Goal: Task Accomplishment & Management: Complete application form

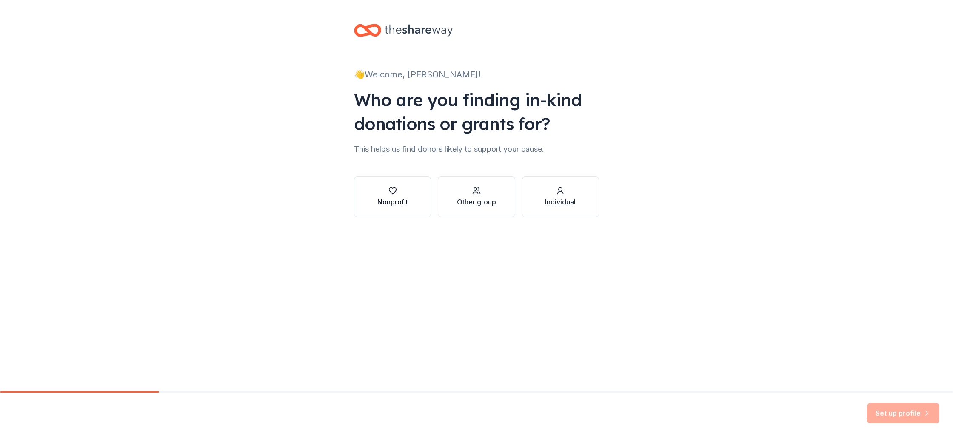
click at [395, 197] on div "Nonprofit" at bounding box center [392, 202] width 31 height 10
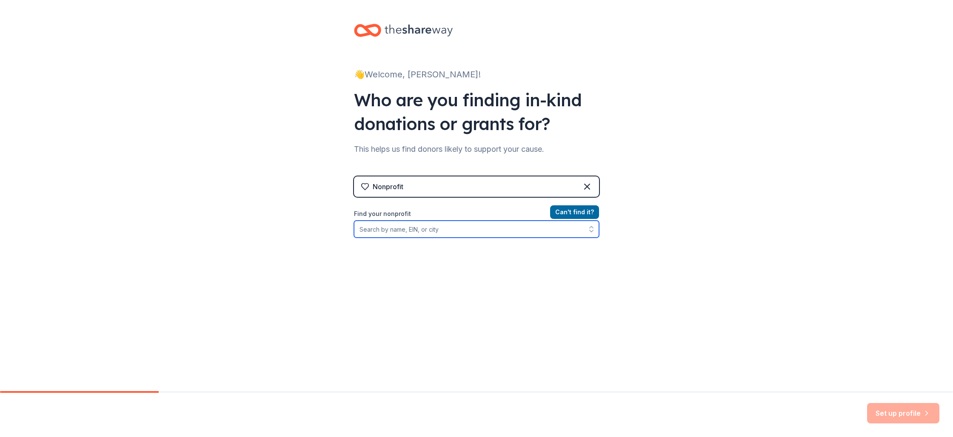
click at [418, 231] on input "Find your nonprofit" at bounding box center [476, 229] width 245 height 17
type input "a"
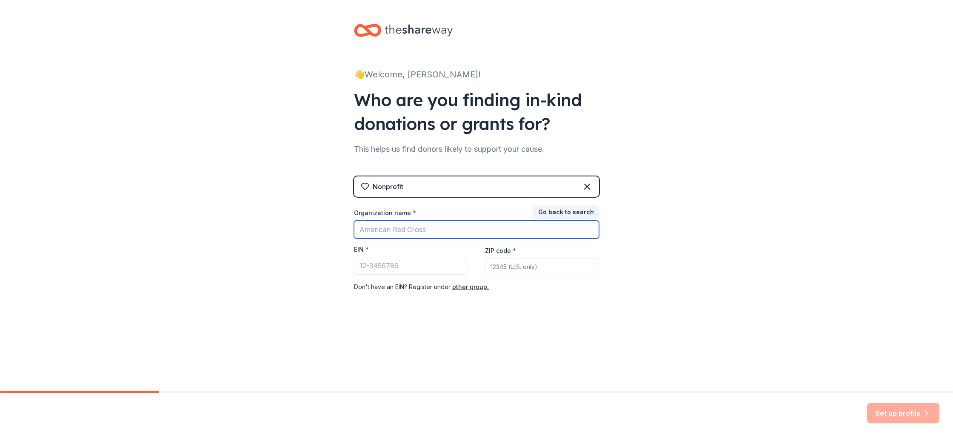
click at [541, 228] on input "Organization name *" at bounding box center [476, 230] width 245 height 18
type input "a"
type input "[PERSON_NAME]"
click at [577, 210] on button "Go back to search" at bounding box center [566, 212] width 66 height 14
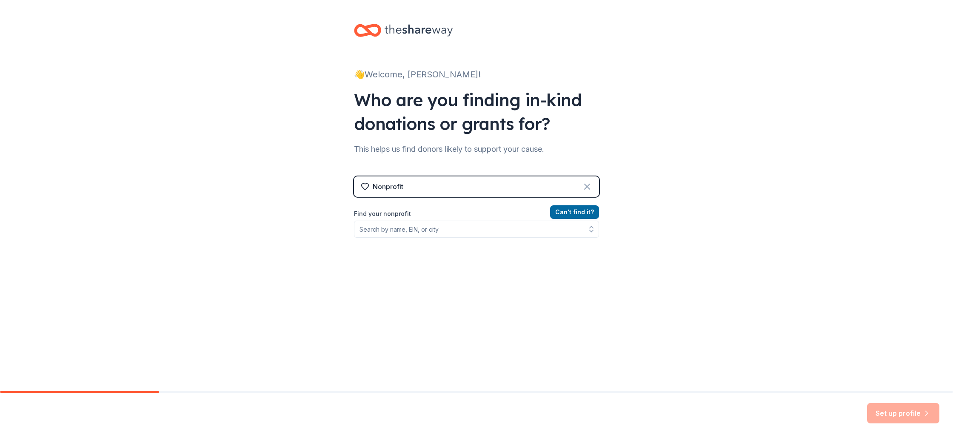
click at [586, 188] on icon at bounding box center [586, 186] width 5 height 5
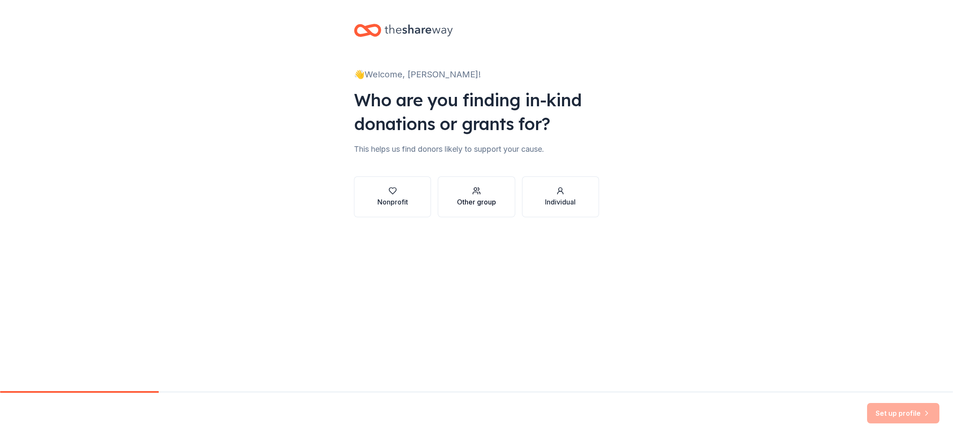
click at [478, 196] on div "Other group" at bounding box center [476, 197] width 39 height 20
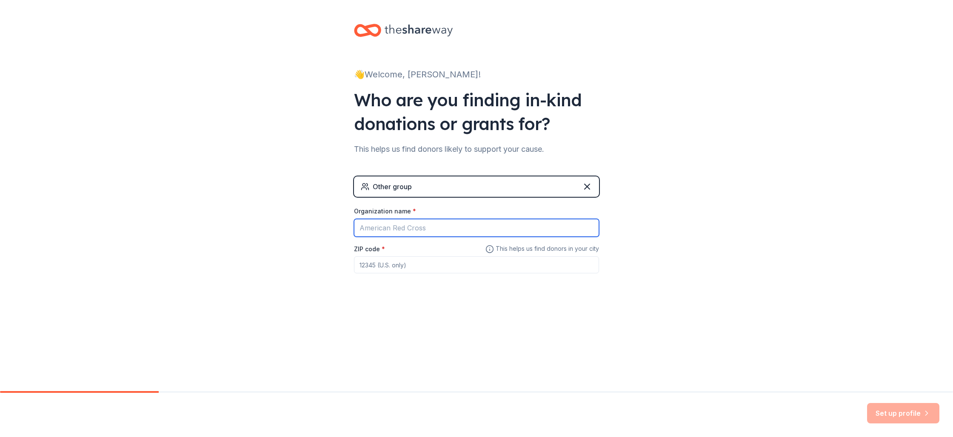
drag, startPoint x: 424, startPoint y: 228, endPoint x: 499, endPoint y: 227, distance: 75.3
click at [424, 228] on input "Organization name *" at bounding box center [476, 228] width 245 height 18
type input "[PERSON_NAME][GEOGRAPHIC_DATA]"
click at [406, 255] on div "ZIP code *" at bounding box center [476, 259] width 245 height 30
click at [405, 264] on input "ZIP code *" at bounding box center [476, 264] width 245 height 17
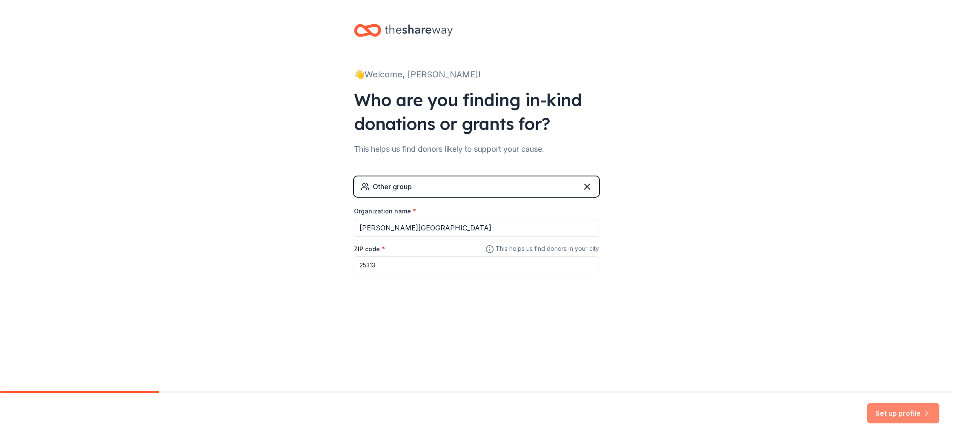
type input "25313"
click at [888, 421] on button "Set up profile" at bounding box center [903, 413] width 72 height 20
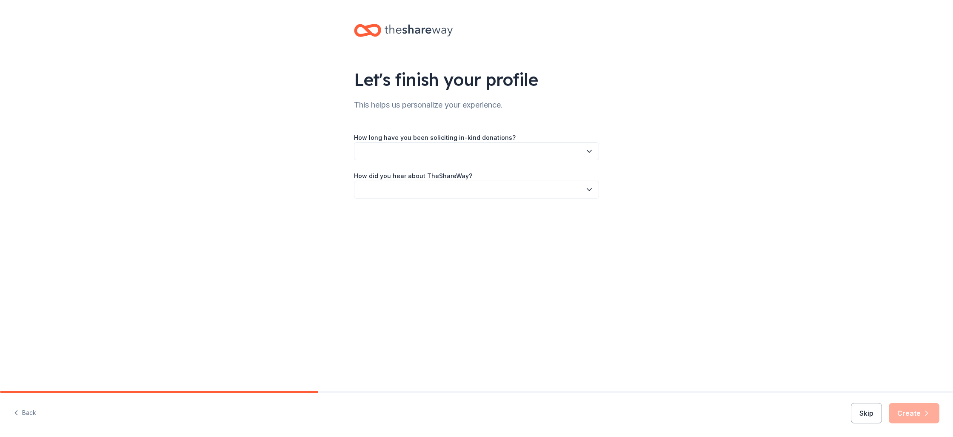
click at [588, 151] on icon "button" at bounding box center [589, 151] width 9 height 9
click at [450, 176] on div "This is my first time!" at bounding box center [476, 174] width 241 height 17
click at [587, 191] on icon "button" at bounding box center [589, 189] width 9 height 9
click at [423, 236] on div "Online search" at bounding box center [476, 229] width 241 height 17
click at [918, 416] on button "Create" at bounding box center [914, 413] width 51 height 20
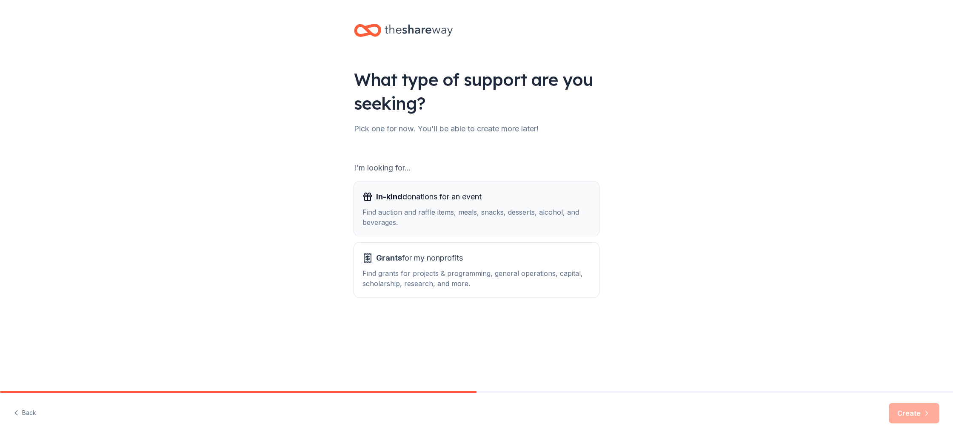
click at [407, 217] on div "Find auction and raffle items, meals, snacks, desserts, alcohol, and beverages." at bounding box center [476, 217] width 228 height 20
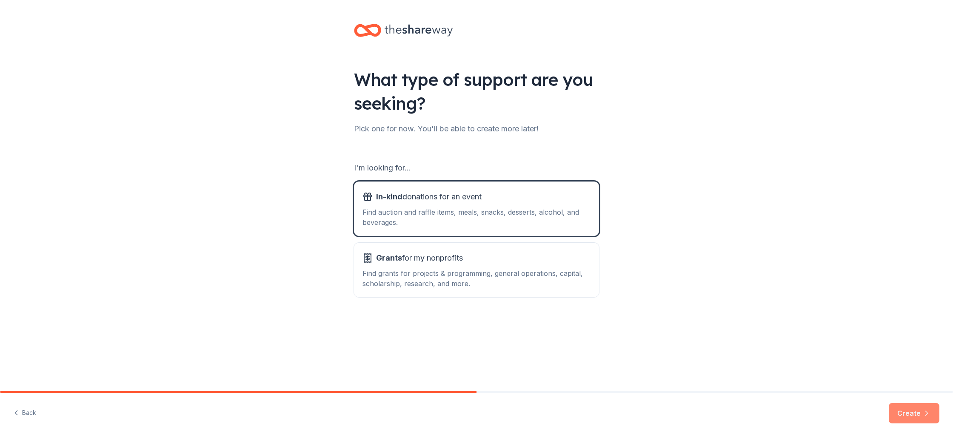
click at [923, 406] on button "Create" at bounding box center [914, 413] width 51 height 20
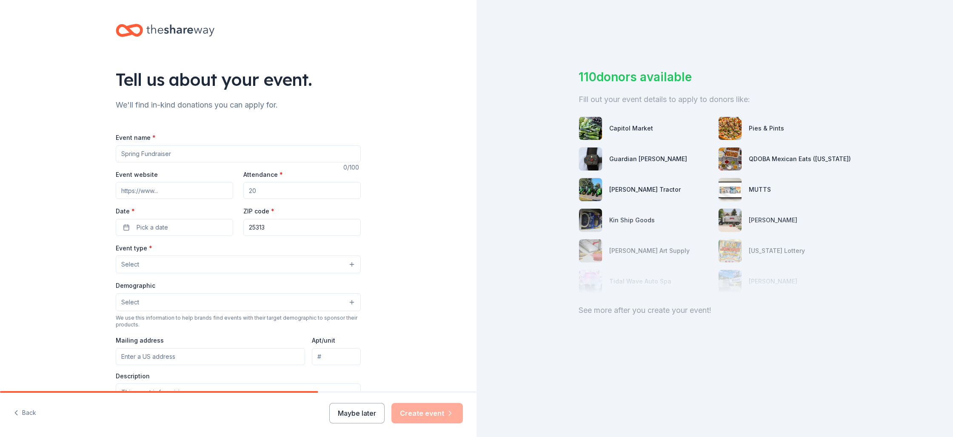
click at [189, 159] on input "Event name *" at bounding box center [238, 153] width 245 height 17
type input "Report Card Rewards"
drag, startPoint x: 298, startPoint y: 191, endPoint x: 517, endPoint y: 217, distance: 220.5
click at [299, 191] on input "Attendance *" at bounding box center [301, 190] width 117 height 17
type input "525"
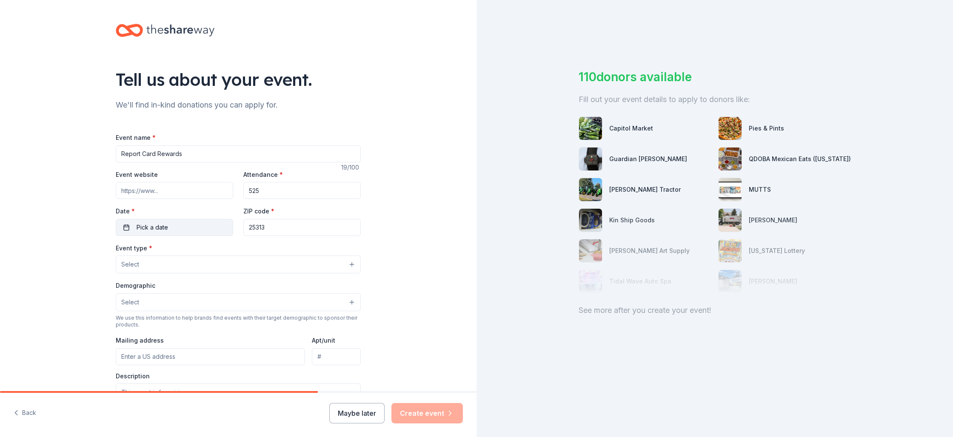
click at [206, 221] on button "Pick a date" at bounding box center [174, 227] width 117 height 17
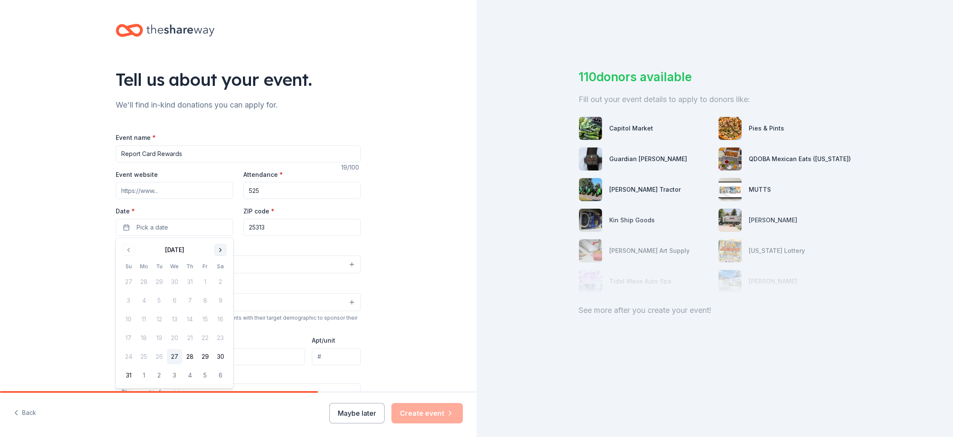
click at [221, 250] on button "Go to next month" at bounding box center [220, 250] width 12 height 12
click at [141, 373] on button "1" at bounding box center [143, 375] width 15 height 15
click at [216, 283] on button "1" at bounding box center [220, 281] width 15 height 15
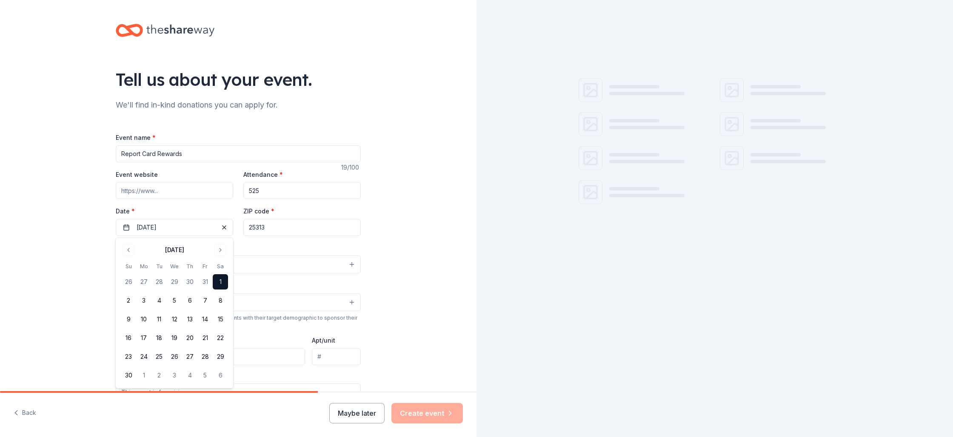
click at [286, 264] on button "Select" at bounding box center [238, 265] width 245 height 18
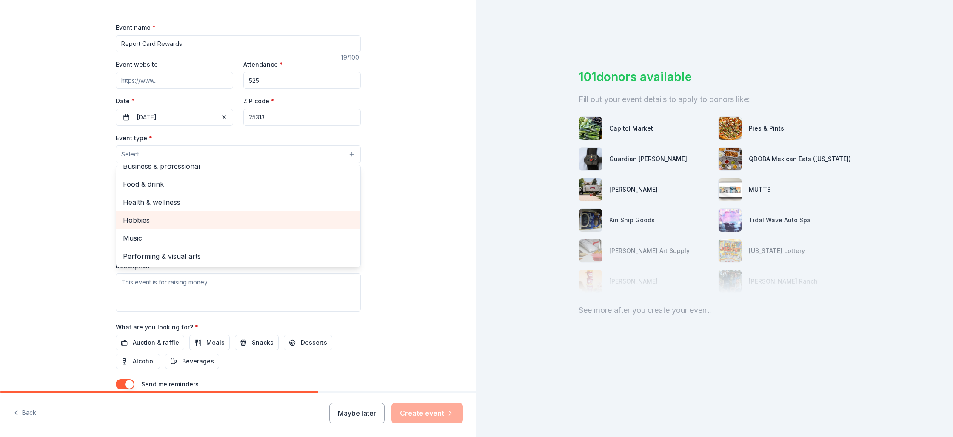
scroll to position [175, 0]
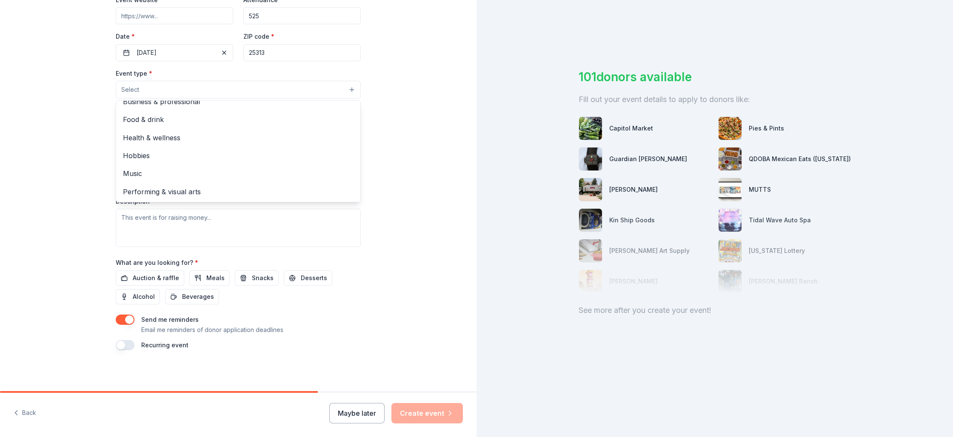
click at [322, 227] on div "Event type * Select Fundraiser Business & professional Food & drink Health & we…" at bounding box center [238, 157] width 245 height 179
click at [220, 94] on button "Select" at bounding box center [238, 91] width 245 height 18
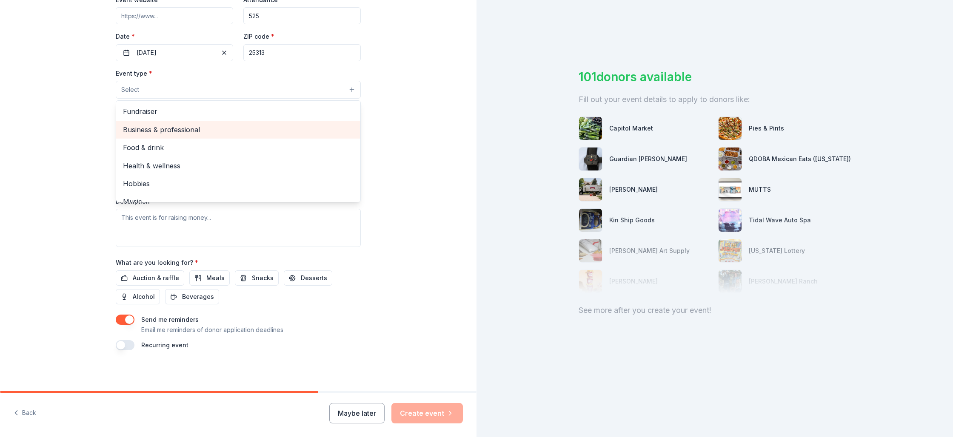
click at [197, 130] on span "Business & professional" at bounding box center [238, 129] width 231 height 11
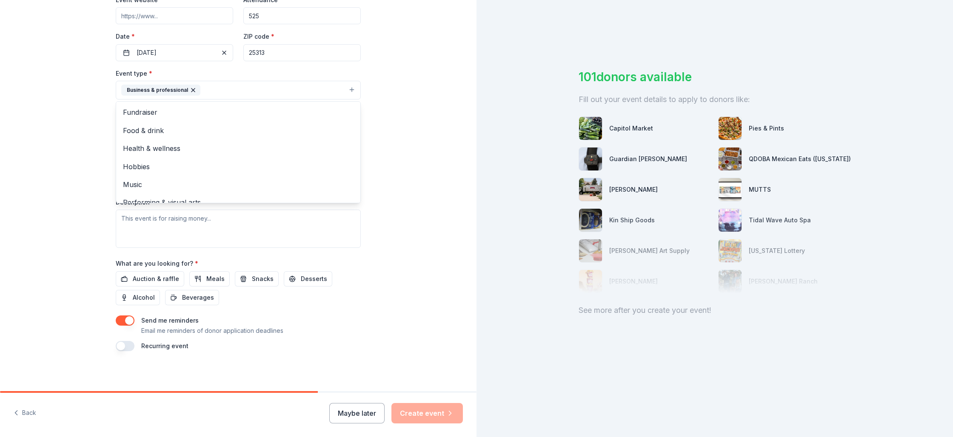
click at [406, 142] on div "Tell us about your event. We'll find in-kind donations you can apply for. Event…" at bounding box center [238, 108] width 476 height 567
click at [353, 128] on button "Select" at bounding box center [238, 129] width 245 height 18
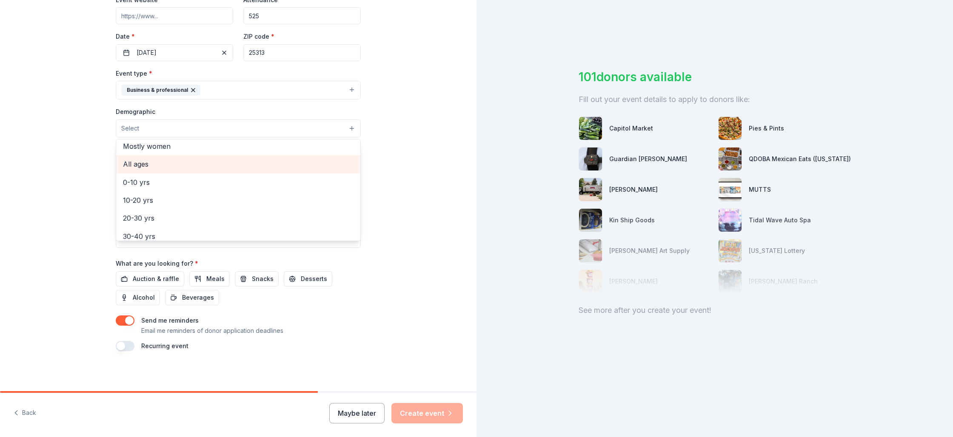
scroll to position [40, 0]
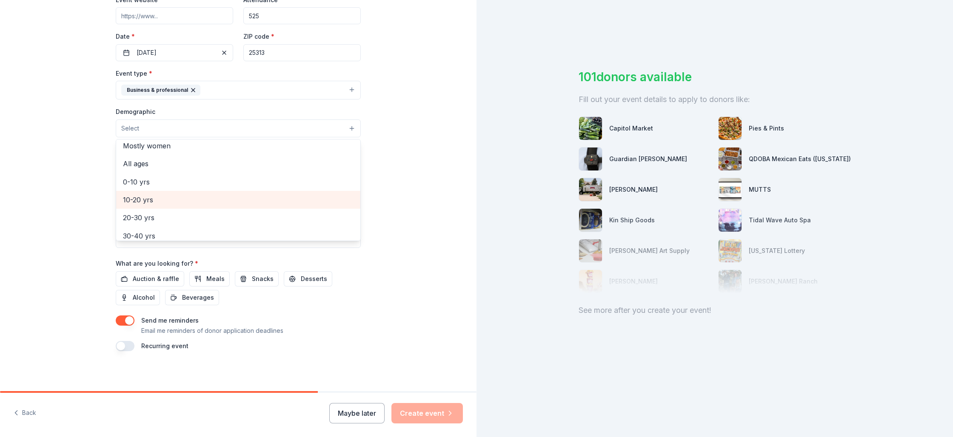
click at [183, 203] on span "10-20 yrs" at bounding box center [238, 199] width 231 height 11
click at [423, 176] on div "Tell us about your event. We'll find in-kind donations you can apply for. Event…" at bounding box center [238, 109] width 476 height 568
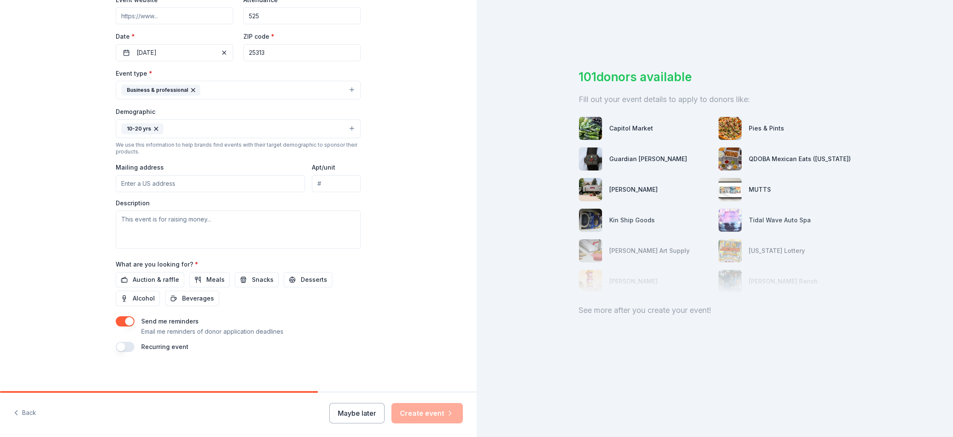
click at [208, 179] on input "Mailing address" at bounding box center [210, 183] width 189 height 17
type input "[STREET_ADDRESS][PERSON_NAME]"
click at [309, 232] on textarea at bounding box center [238, 228] width 245 height 38
type textarea "T"
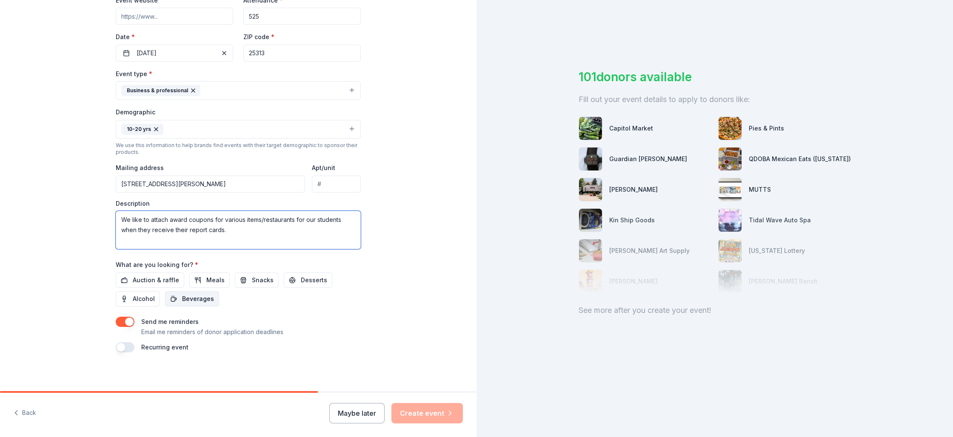
scroll to position [173, 0]
type textarea "We like to attach award coupons for various items/restaurants for our students …"
click at [197, 282] on button "Meals" at bounding box center [209, 281] width 40 height 15
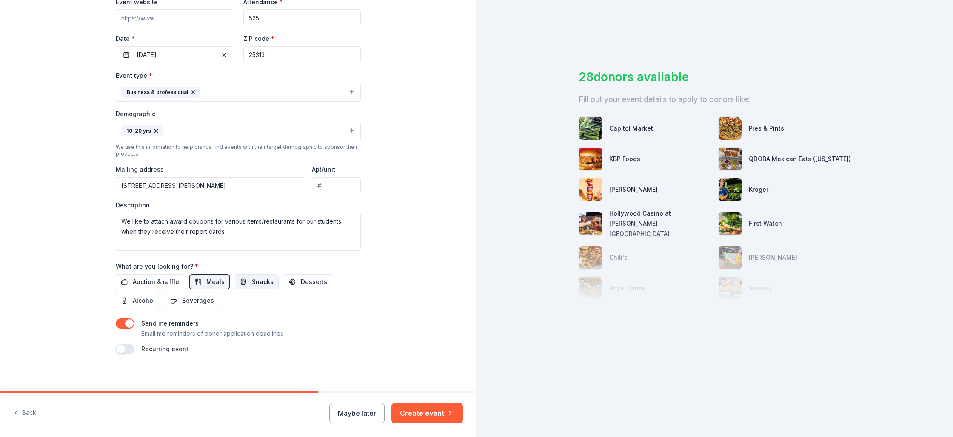
click at [261, 287] on button "Snacks" at bounding box center [257, 281] width 44 height 15
click at [308, 289] on button "Desserts" at bounding box center [308, 281] width 48 height 15
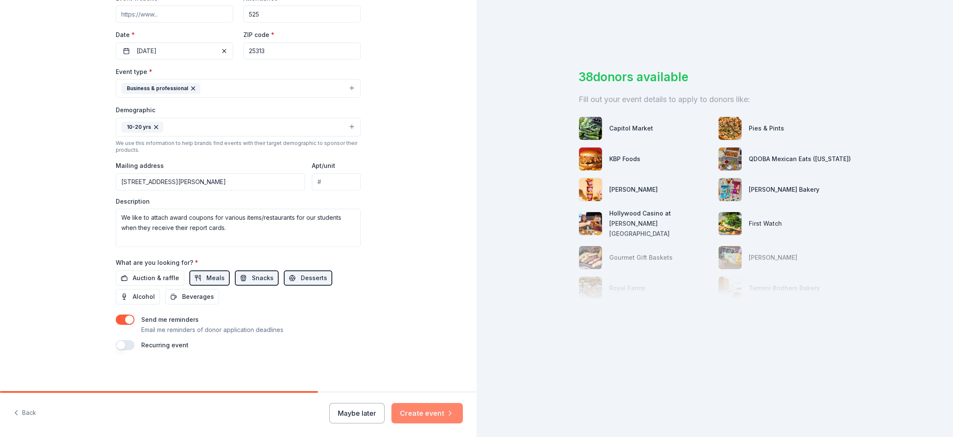
click at [428, 415] on button "Create event" at bounding box center [426, 413] width 71 height 20
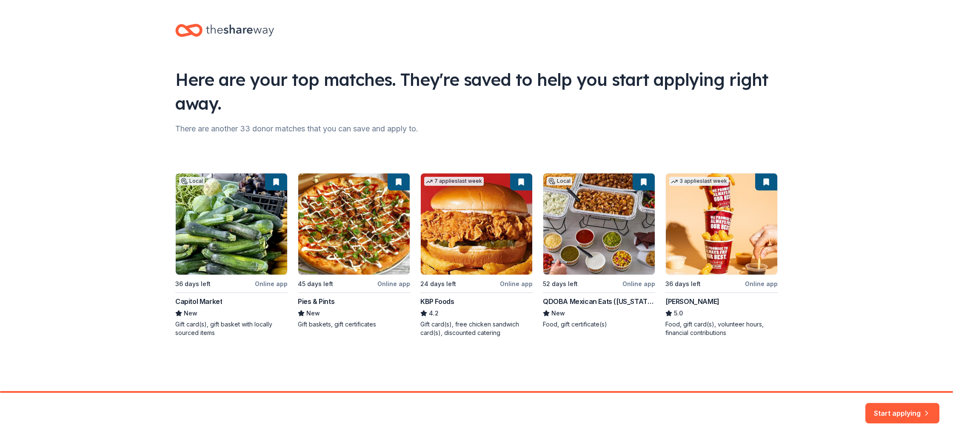
click at [434, 300] on div "Local 36 days left Online app Capitol Market New Gift card(s), gift basket with…" at bounding box center [476, 255] width 602 height 164
click at [458, 256] on div "Local 36 days left Online app Capitol Market New Gift card(s), gift basket with…" at bounding box center [476, 255] width 602 height 164
drag, startPoint x: 890, startPoint y: 400, endPoint x: 878, endPoint y: 398, distance: 11.7
click at [890, 400] on button "Start applying" at bounding box center [902, 408] width 74 height 20
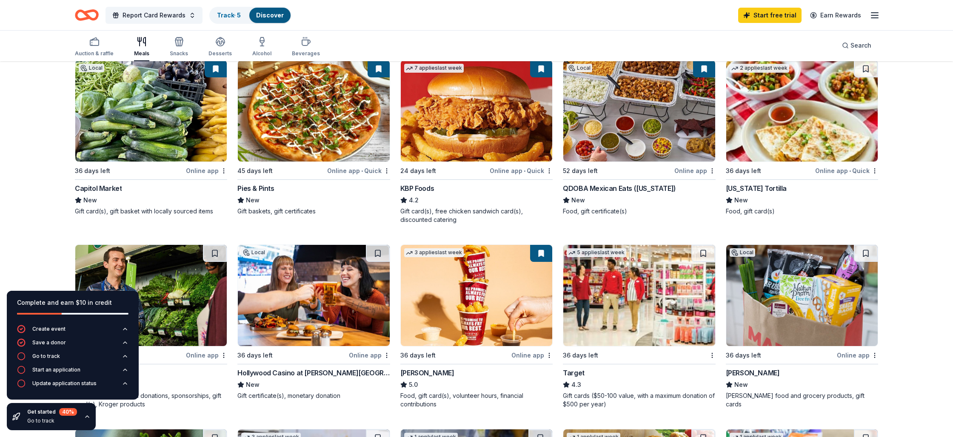
scroll to position [98, 0]
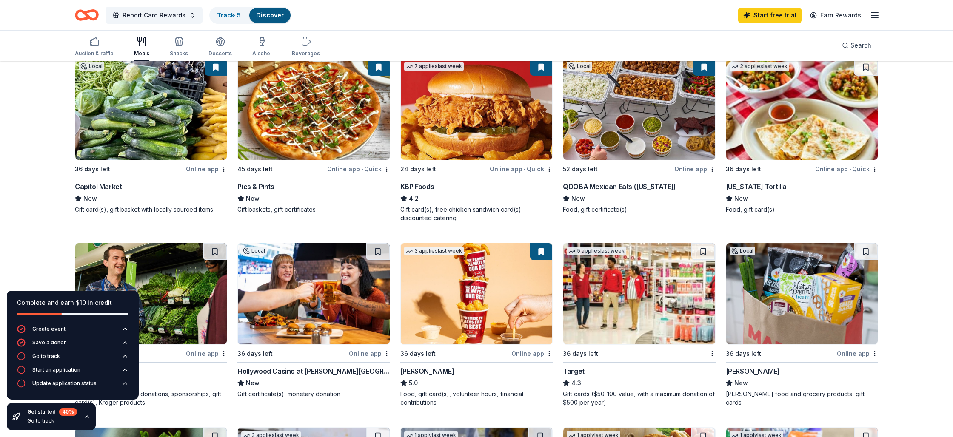
click at [613, 188] on div "QDOBA Mexican Eats ([US_STATE])" at bounding box center [619, 187] width 113 height 10
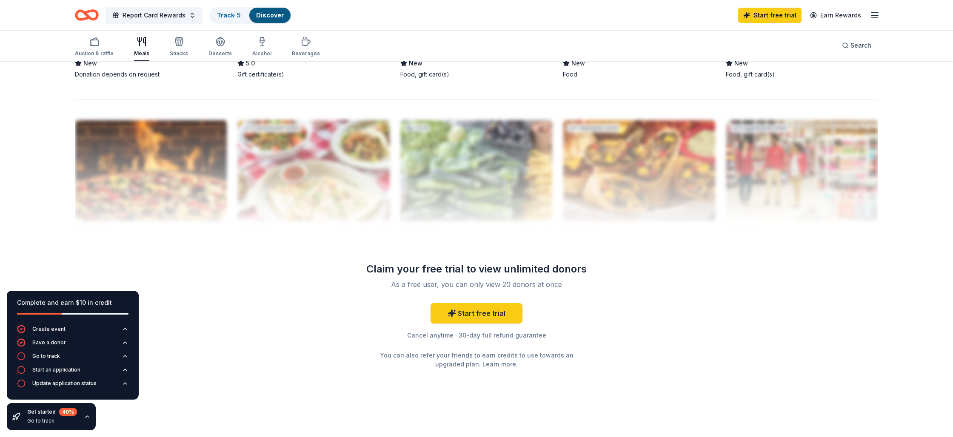
scroll to position [790, 0]
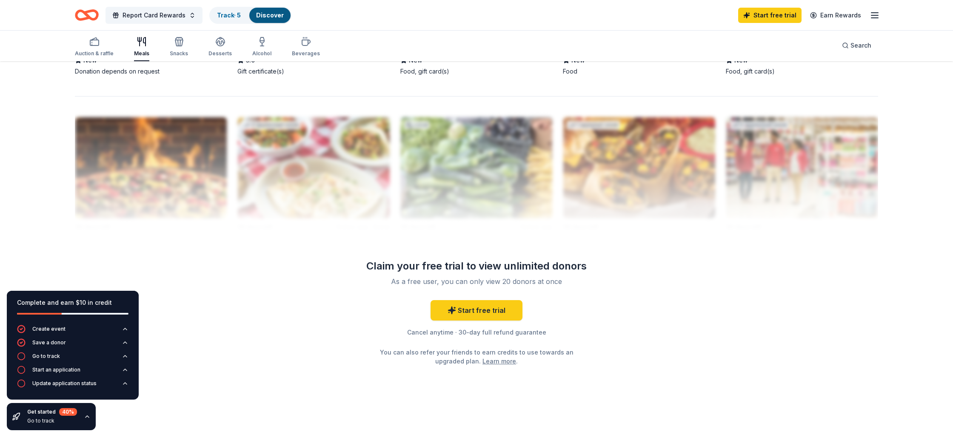
click at [870, 16] on icon "button" at bounding box center [874, 15] width 10 height 10
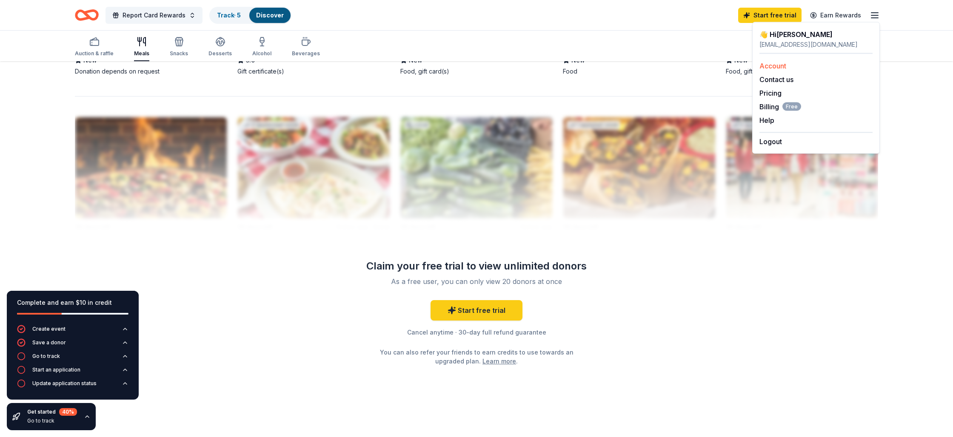
click at [780, 67] on link "Account" at bounding box center [772, 66] width 27 height 9
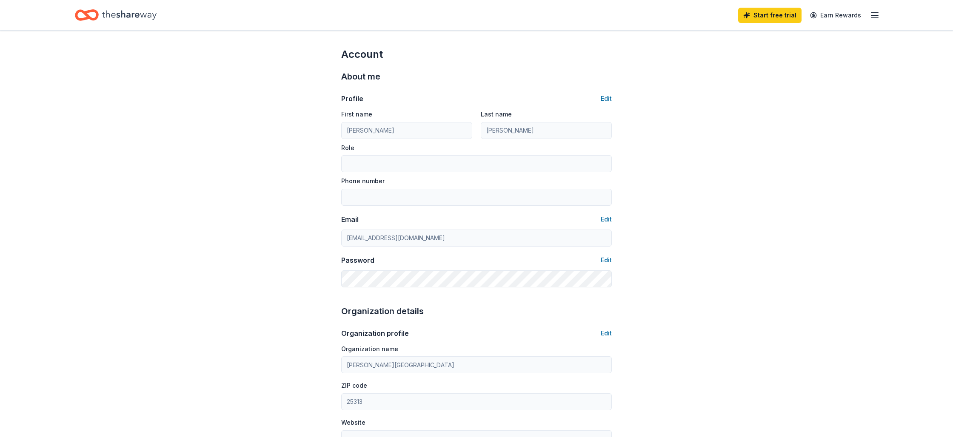
click at [875, 14] on icon "button" at bounding box center [874, 15] width 10 height 10
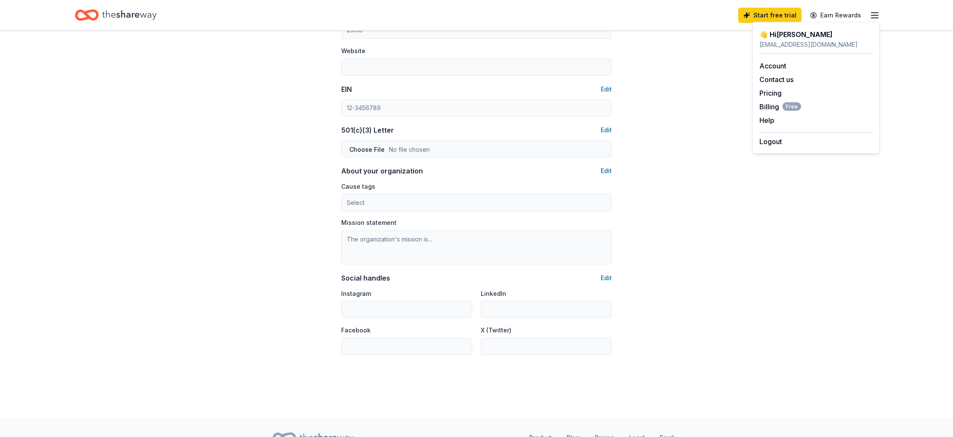
scroll to position [414, 0]
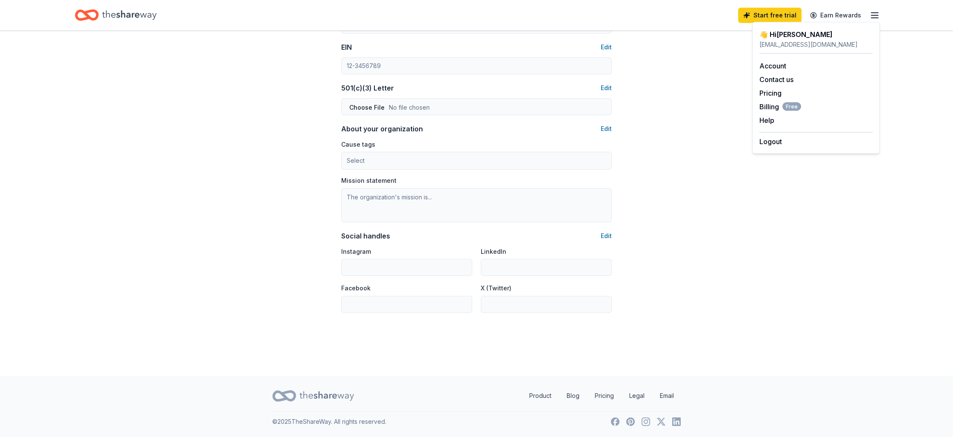
click at [125, 16] on icon "Home" at bounding box center [129, 14] width 54 height 9
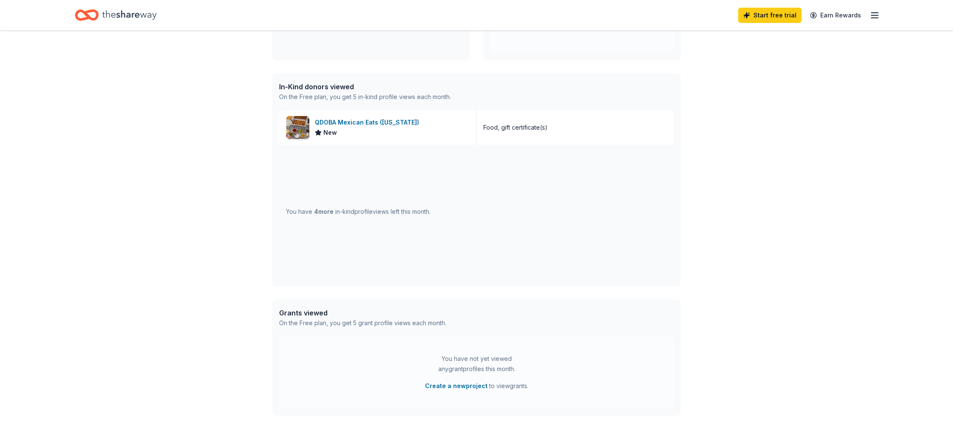
scroll to position [178, 0]
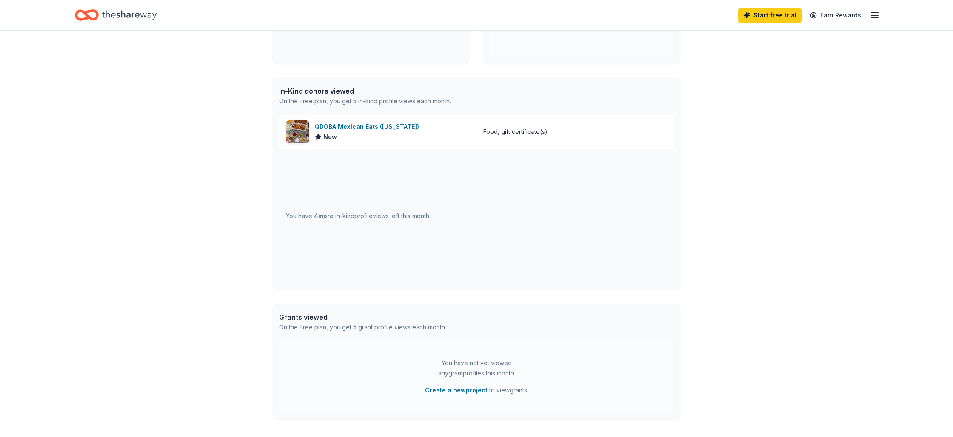
click at [321, 215] on span "4 more" at bounding box center [324, 215] width 20 height 7
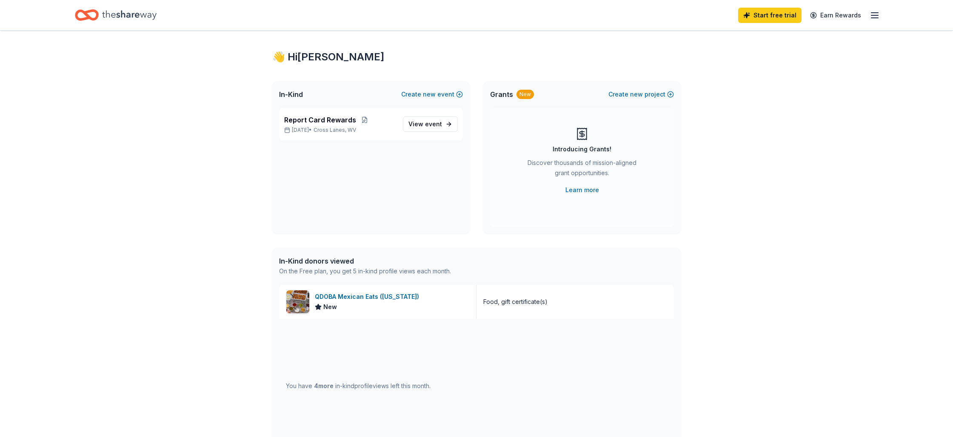
scroll to position [0, 0]
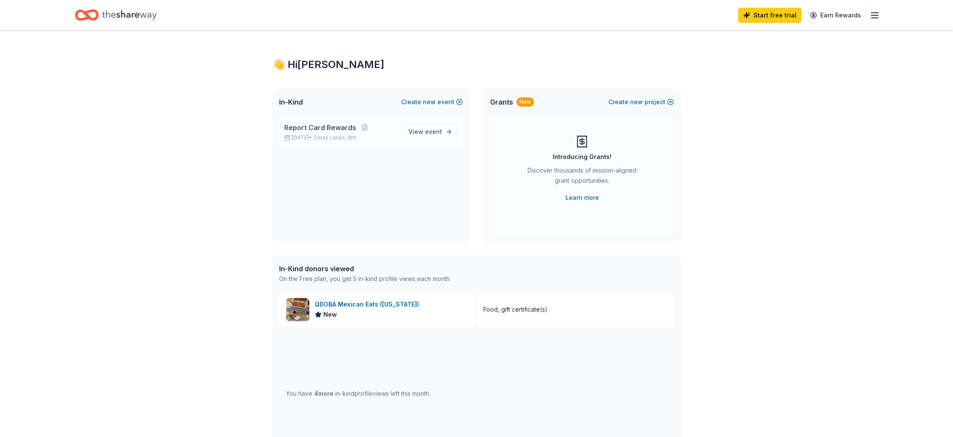
click at [323, 128] on span "Report Card Rewards" at bounding box center [320, 128] width 72 height 10
click at [434, 132] on span "event" at bounding box center [433, 131] width 17 height 7
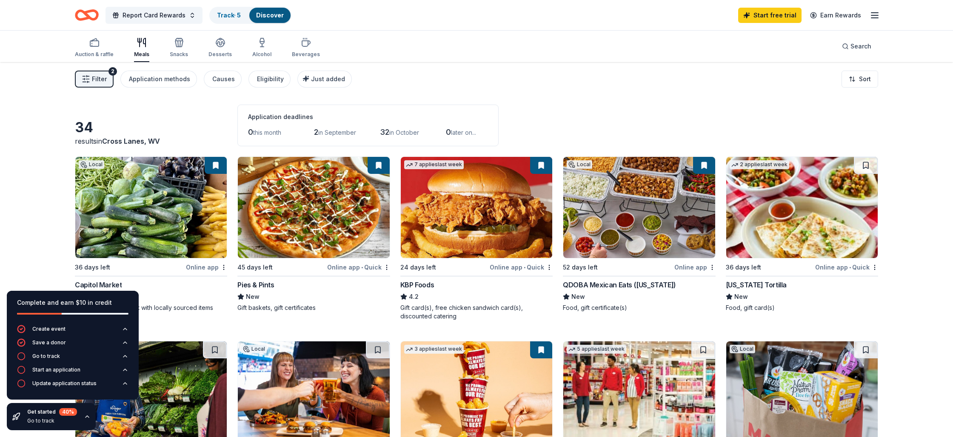
click at [307, 202] on img at bounding box center [313, 207] width 151 height 101
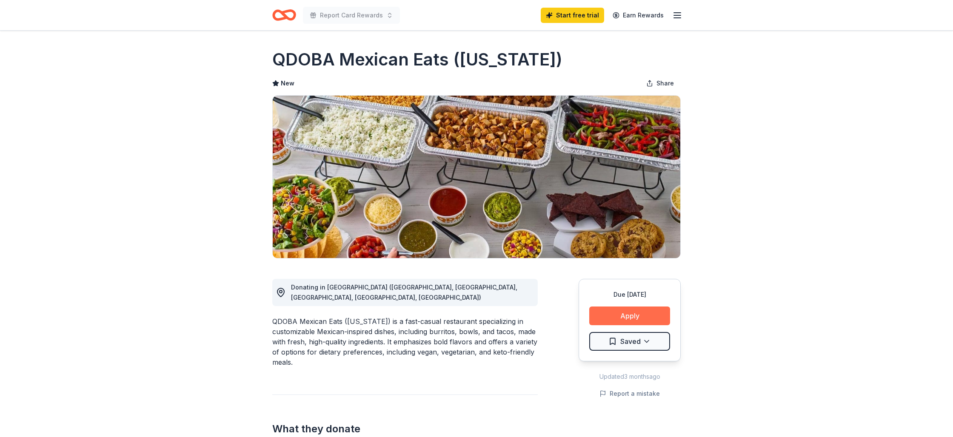
click at [646, 320] on button "Apply" at bounding box center [629, 316] width 81 height 19
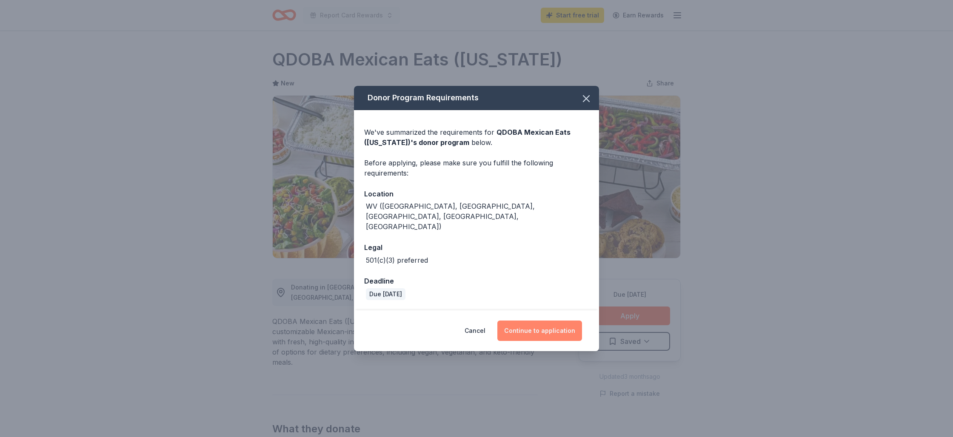
click at [540, 328] on button "Continue to application" at bounding box center [539, 331] width 85 height 20
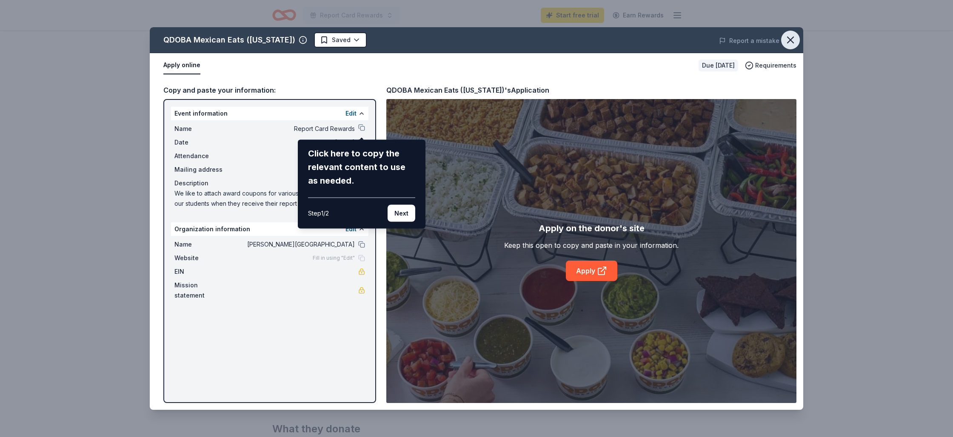
click at [792, 43] on icon "button" at bounding box center [790, 40] width 12 height 12
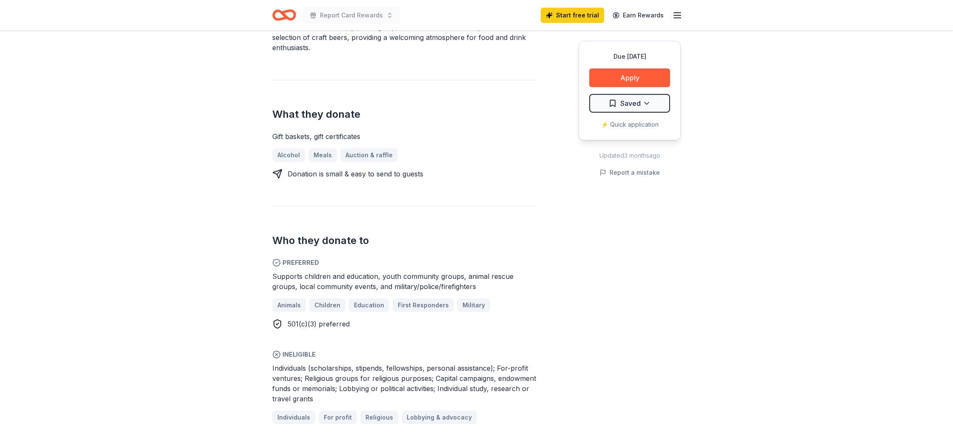
scroll to position [303, 0]
click at [640, 74] on button "Apply" at bounding box center [629, 77] width 81 height 19
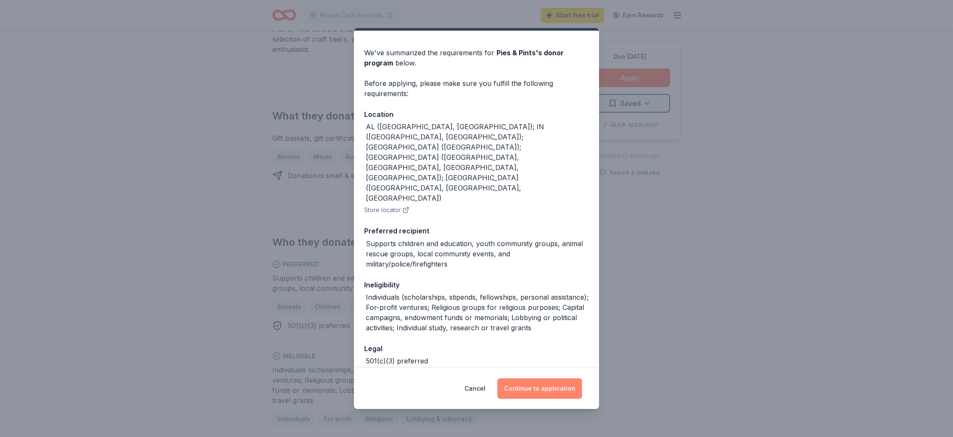
scroll to position [24, 0]
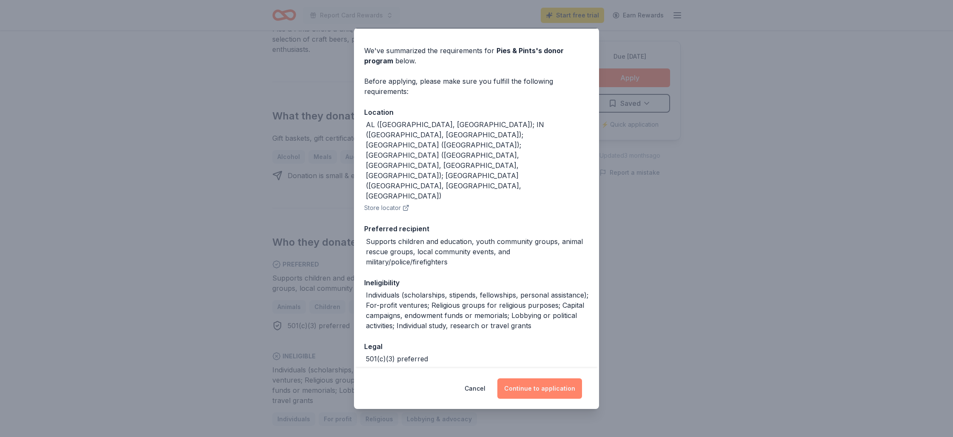
click at [551, 390] on button "Continue to application" at bounding box center [539, 389] width 85 height 20
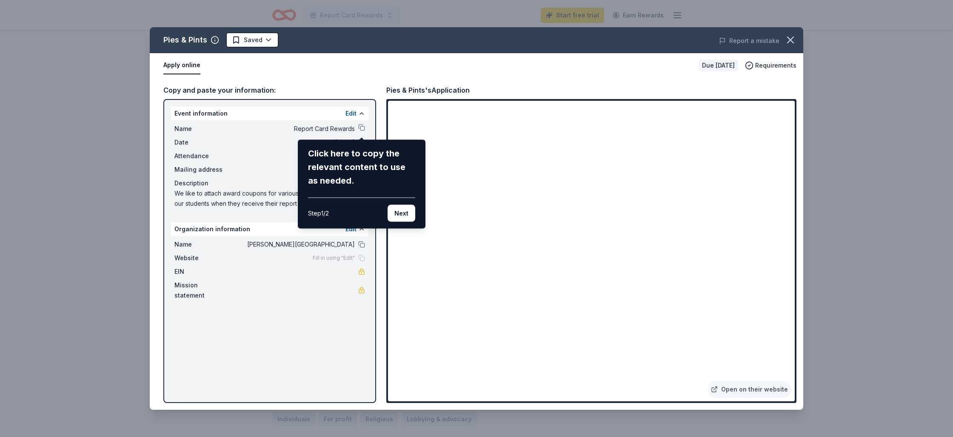
click at [749, 392] on div "Pies & Pints Saved Report a mistake Apply online Due in 45 days Requirements Co…" at bounding box center [476, 218] width 653 height 383
click at [406, 218] on button "Next" at bounding box center [401, 213] width 28 height 17
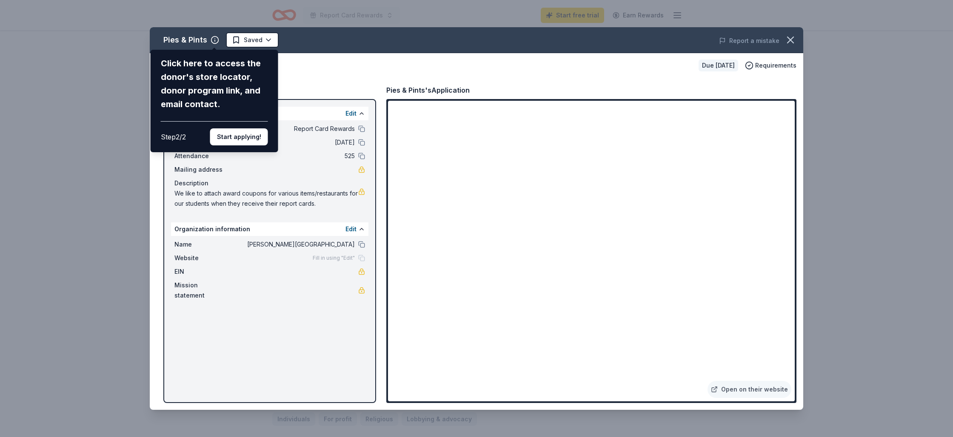
click at [746, 386] on div "Pies & Pints Click here to access the donor's store locator, donor program link…" at bounding box center [476, 218] width 653 height 383
click at [755, 203] on div "Pies & Pints Click here to access the donor's store locator, donor program link…" at bounding box center [476, 218] width 653 height 383
click at [755, 199] on div "Pies & Pints Click here to access the donor's store locator, donor program link…" at bounding box center [476, 218] width 653 height 383
click at [795, 41] on icon "button" at bounding box center [790, 40] width 12 height 12
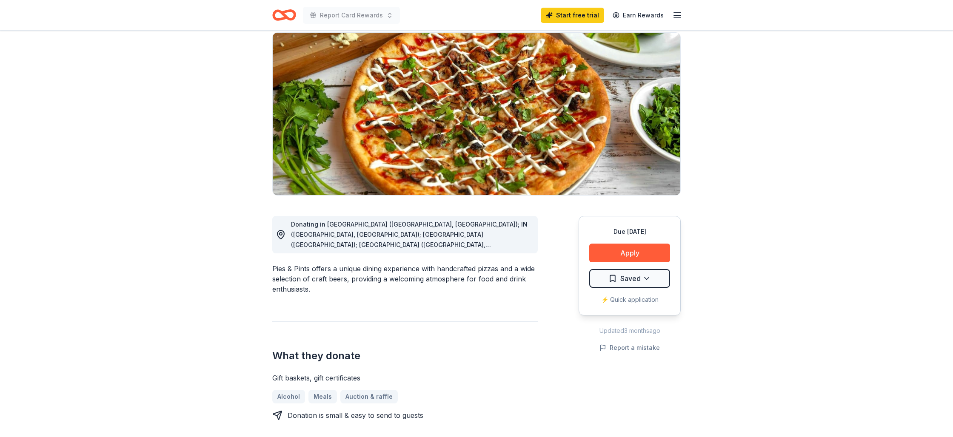
scroll to position [0, 0]
